Goal: Task Accomplishment & Management: Use online tool/utility

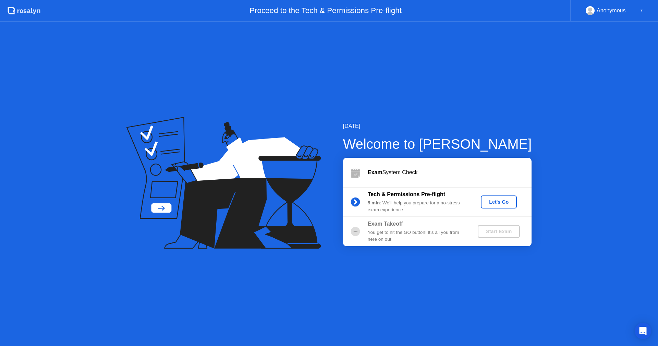
drag, startPoint x: 376, startPoint y: 170, endPoint x: 448, endPoint y: 177, distance: 72.3
click at [448, 177] on div "Exam System Check" at bounding box center [437, 172] width 188 height 29
drag, startPoint x: 448, startPoint y: 177, endPoint x: 395, endPoint y: 218, distance: 67.7
click at [410, 214] on div "Exam System Check Tech & Permissions Pre-flight 5 min : We’ll help you prepare …" at bounding box center [437, 202] width 188 height 88
click at [392, 219] on div "Exam Takeoff You get to hit the GO button! It’s all you from here on out Start …" at bounding box center [437, 230] width 188 height 29
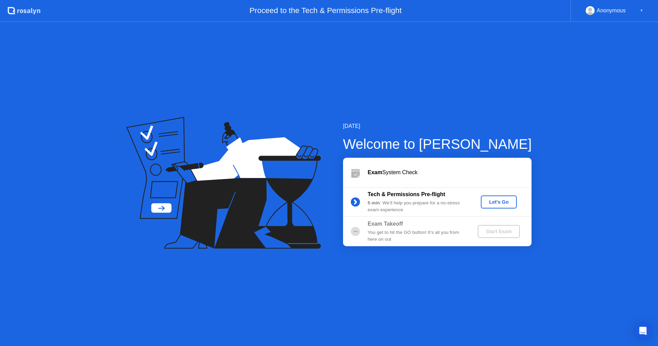
click at [498, 203] on div "Let's Go" at bounding box center [498, 201] width 30 height 5
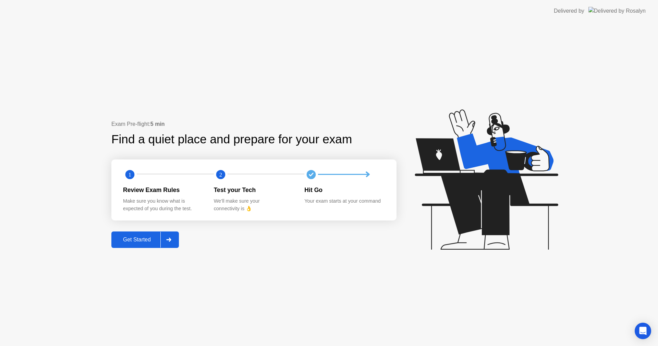
click at [156, 241] on div "Get Started" at bounding box center [136, 239] width 47 height 6
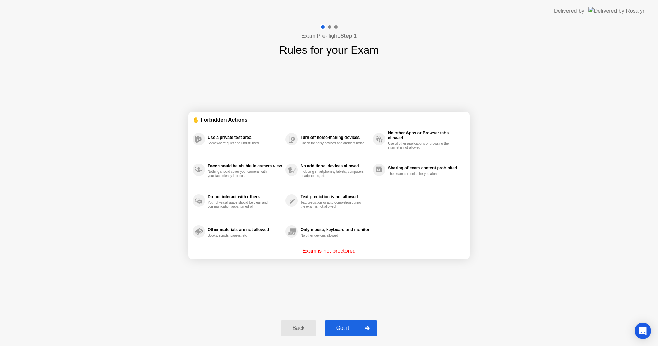
click at [351, 322] on button "Got it" at bounding box center [350, 328] width 53 height 16
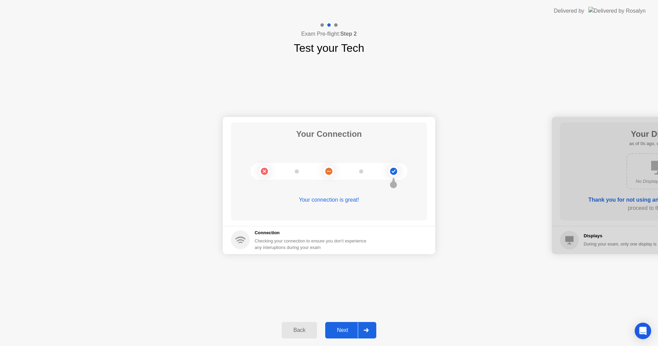
click at [359, 336] on div at bounding box center [366, 330] width 16 height 16
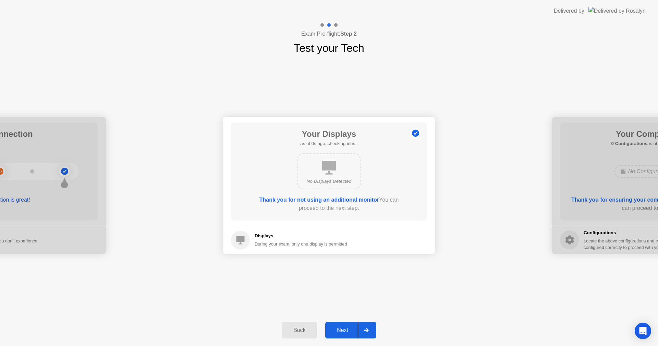
click at [357, 330] on div "Next" at bounding box center [342, 330] width 30 height 6
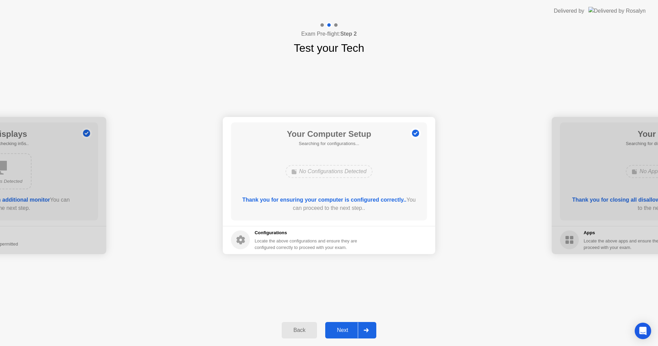
click at [357, 330] on div "Next" at bounding box center [342, 330] width 30 height 6
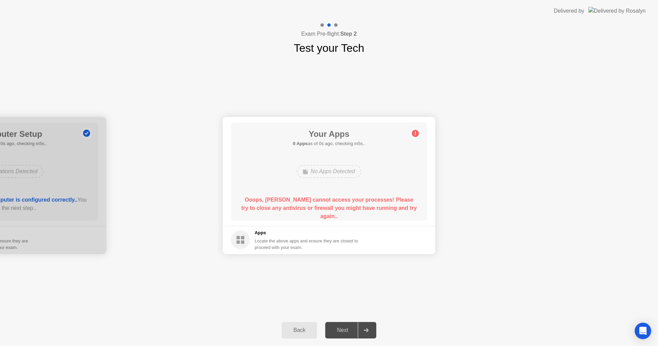
click at [357, 330] on div "Next" at bounding box center [342, 330] width 30 height 6
click at [355, 330] on div "Next" at bounding box center [342, 330] width 30 height 6
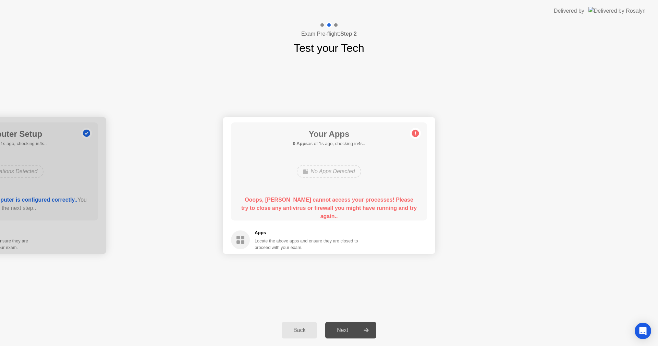
drag, startPoint x: 342, startPoint y: 221, endPoint x: 198, endPoint y: 234, distance: 144.7
drag, startPoint x: 255, startPoint y: 228, endPoint x: 451, endPoint y: 191, distance: 199.5
